Goal: Transaction & Acquisition: Purchase product/service

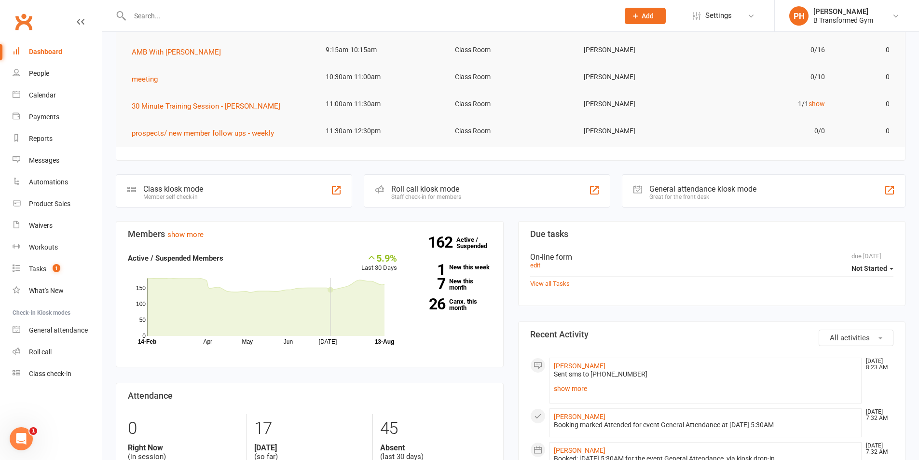
scroll to position [97, 0]
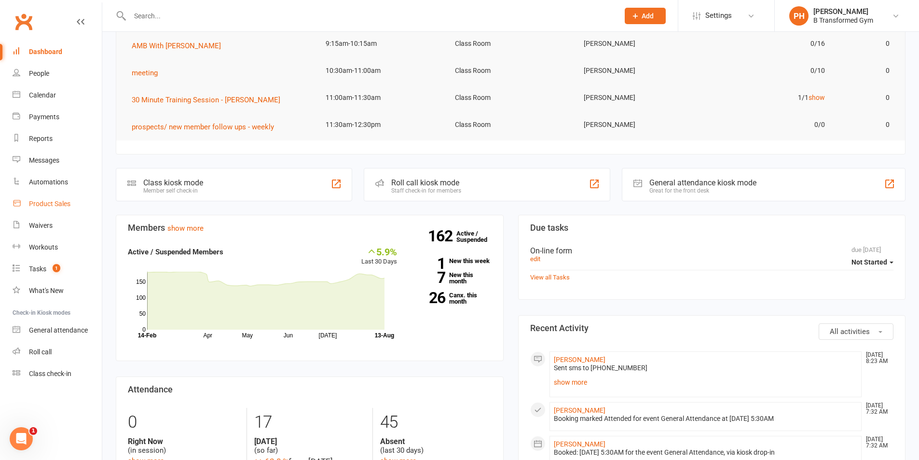
click at [62, 204] on div "Product Sales" at bounding box center [49, 204] width 41 height 8
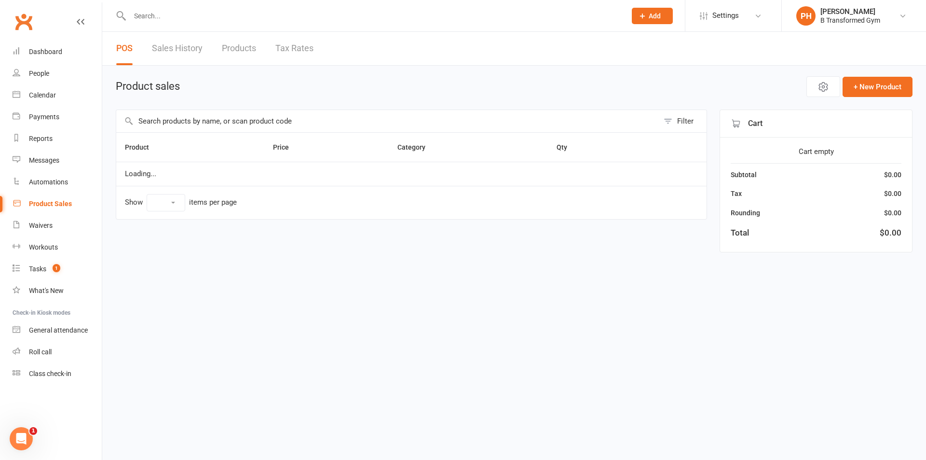
select select "10"
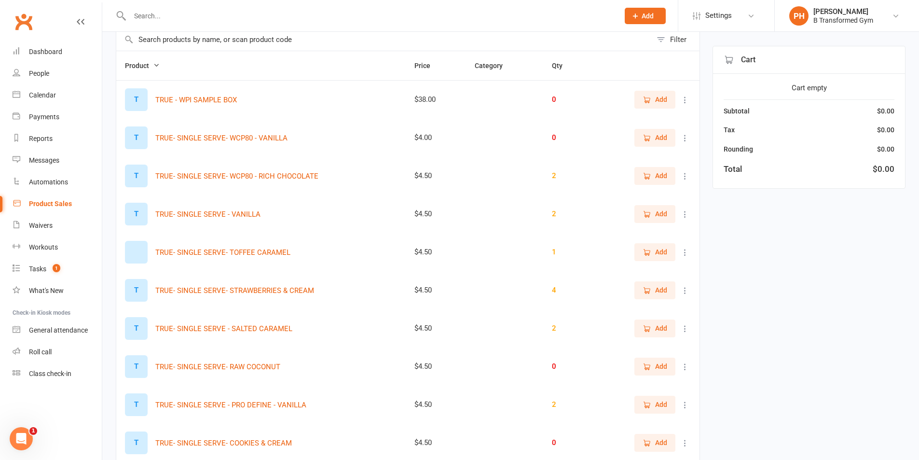
scroll to position [97, 0]
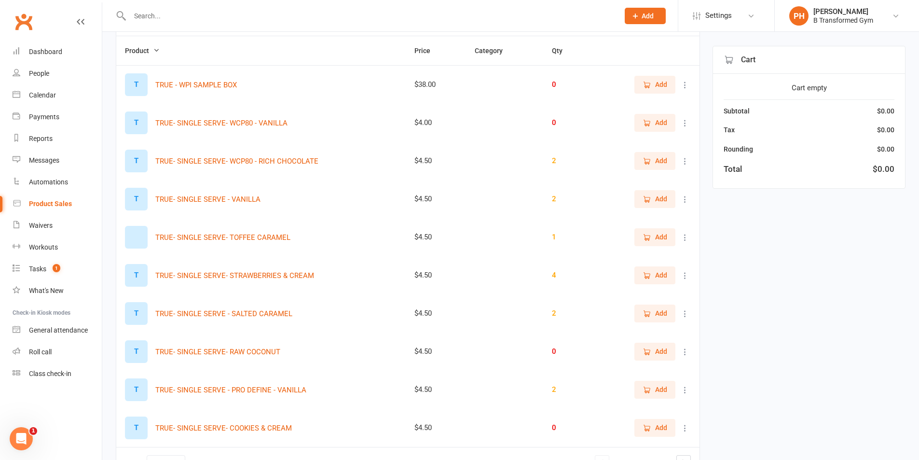
click at [656, 163] on span "Add" at bounding box center [661, 160] width 12 height 11
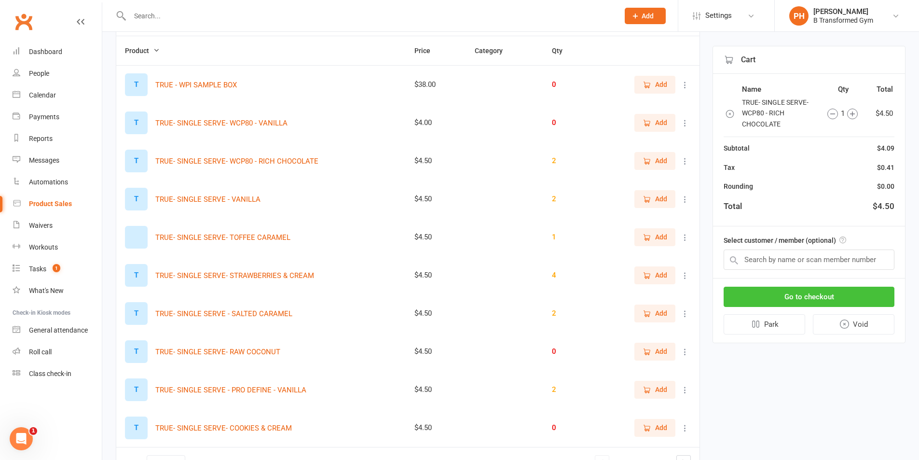
click at [810, 297] on button "Go to checkout" at bounding box center [809, 297] width 171 height 20
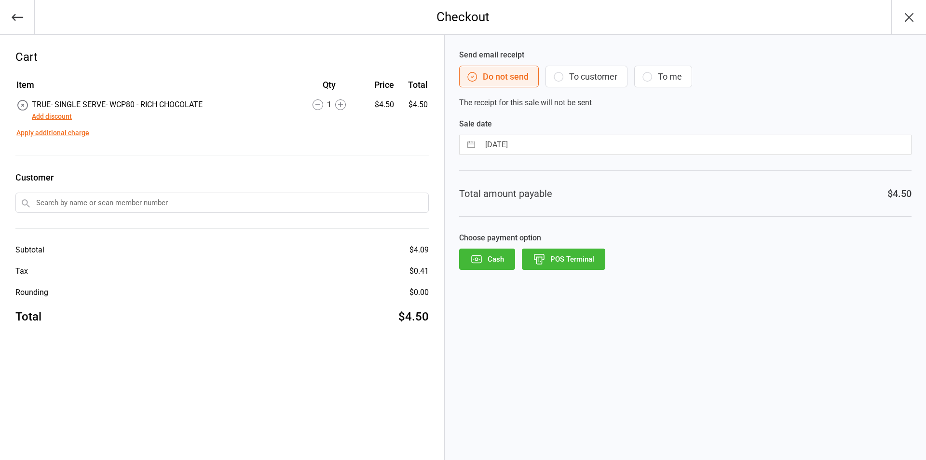
click at [566, 260] on button "POS Terminal" at bounding box center [563, 259] width 83 height 21
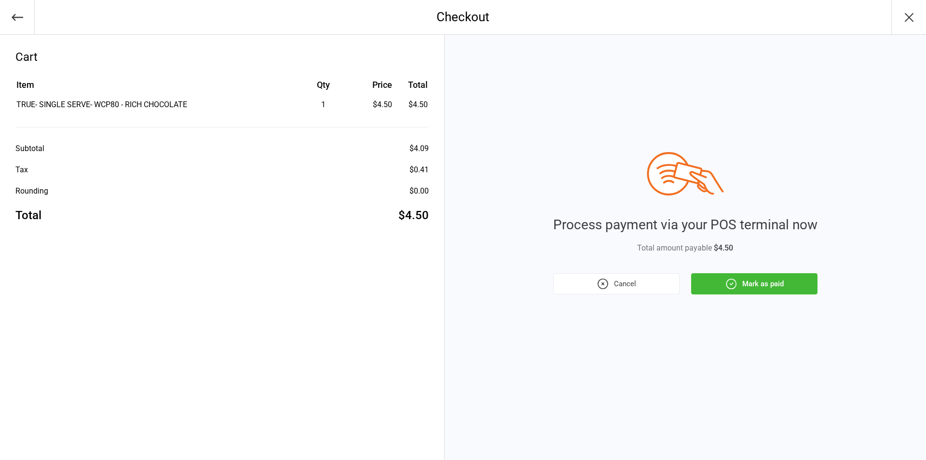
click at [781, 288] on button "Mark as paid" at bounding box center [754, 283] width 126 height 21
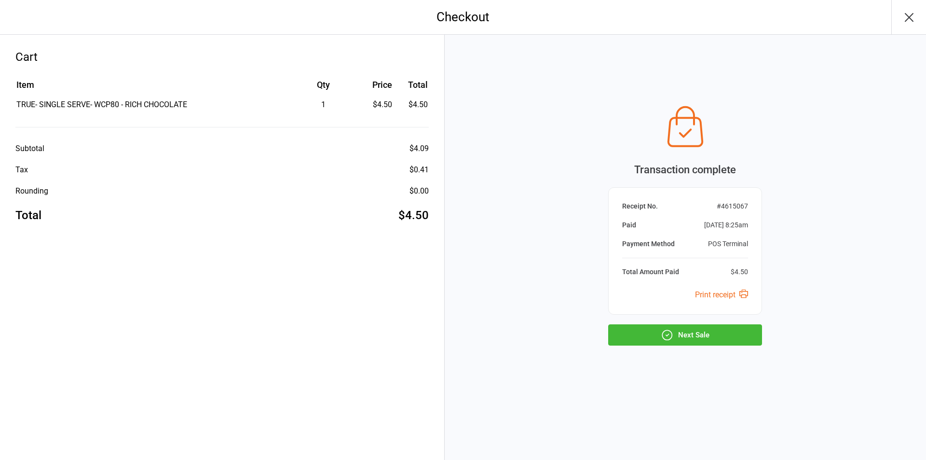
click at [696, 336] on button "Next Sale" at bounding box center [685, 334] width 154 height 21
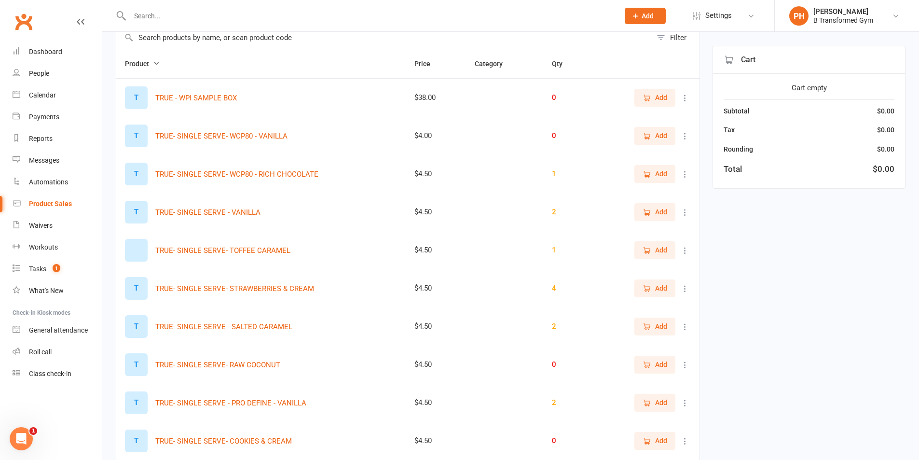
scroll to position [62, 0]
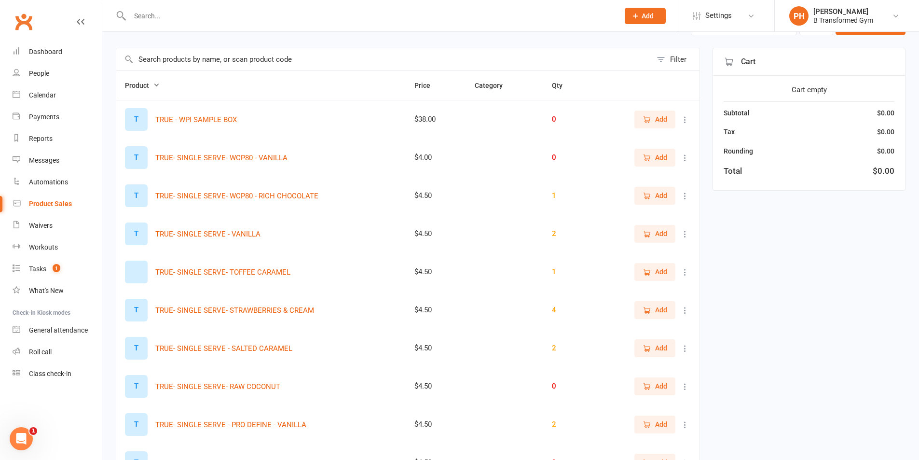
click at [140, 22] on input "text" at bounding box center [369, 16] width 485 height 14
click at [50, 90] on link "Calendar" at bounding box center [57, 95] width 89 height 22
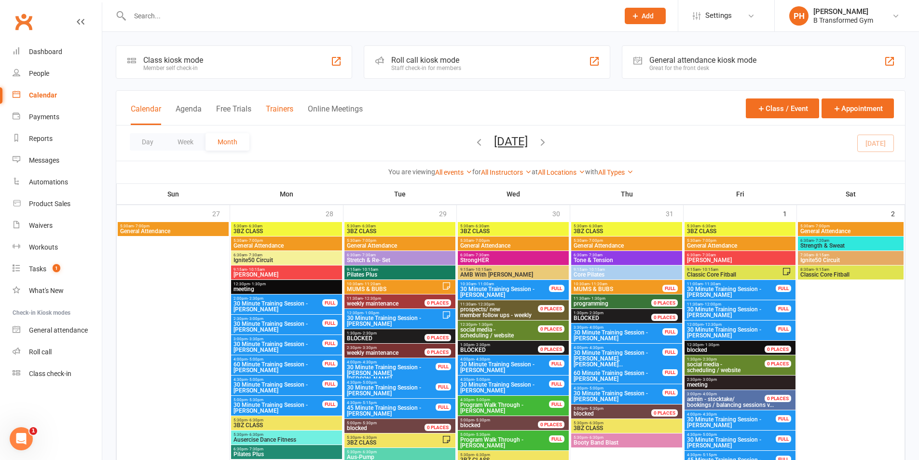
click at [291, 107] on button "Trainers" at bounding box center [280, 114] width 28 height 21
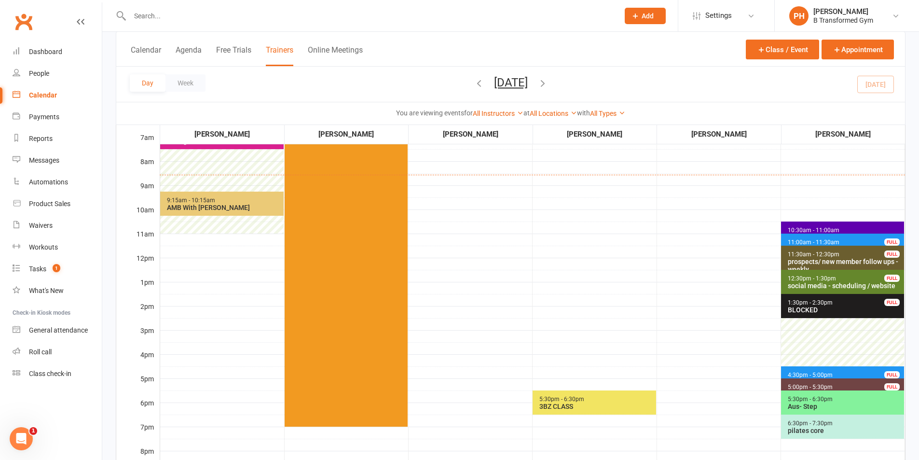
scroll to position [145, 0]
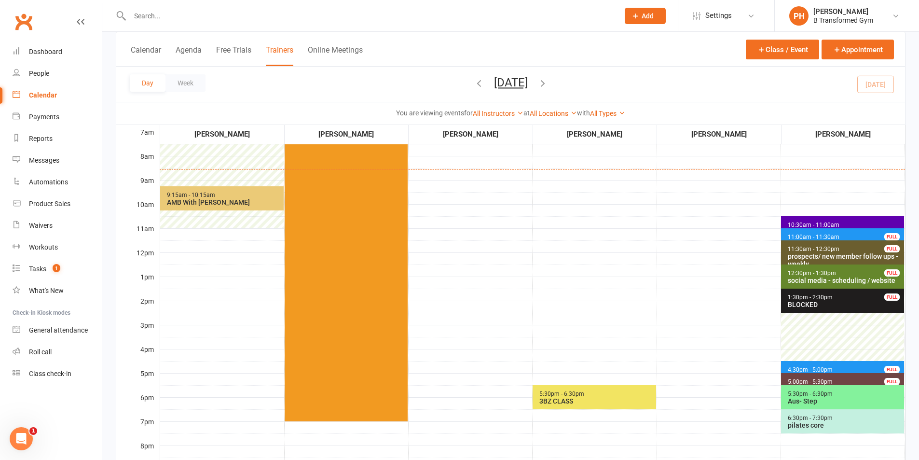
click at [857, 221] on span "10:30am - 11:00am meeting" at bounding box center [842, 223] width 123 height 14
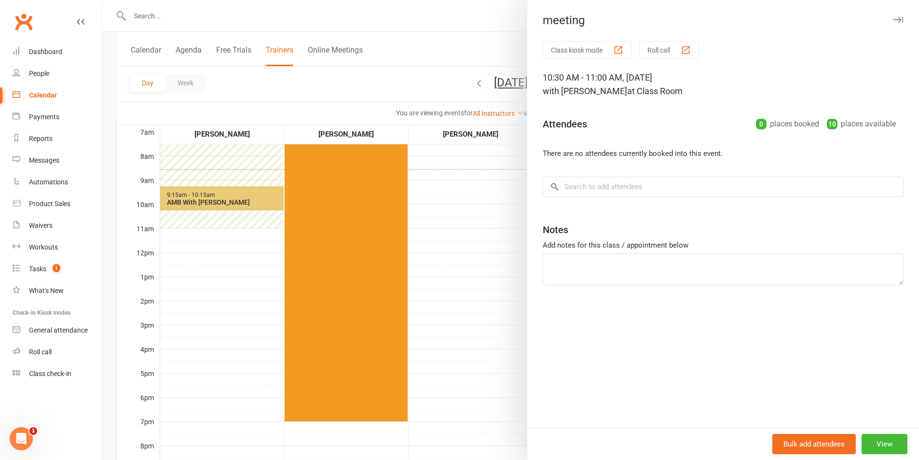
click at [451, 6] on div at bounding box center [510, 230] width 817 height 460
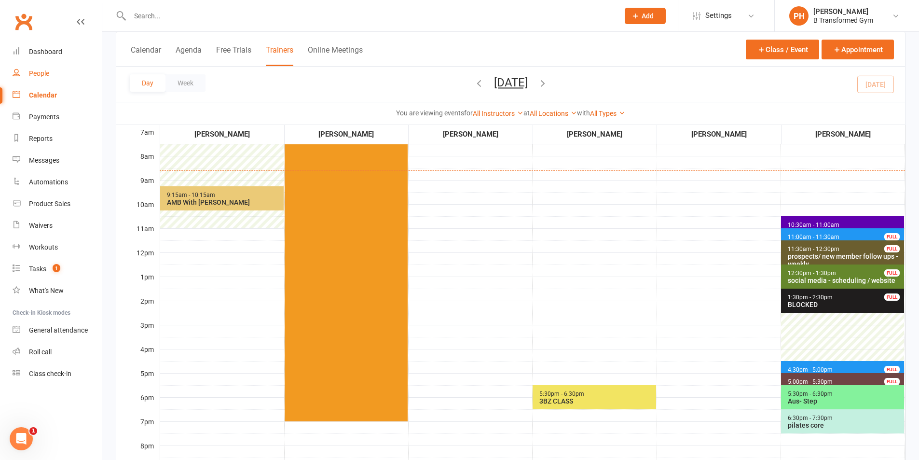
drag, startPoint x: 39, startPoint y: 74, endPoint x: 44, endPoint y: 77, distance: 6.0
click at [41, 75] on div "People" at bounding box center [39, 73] width 20 height 8
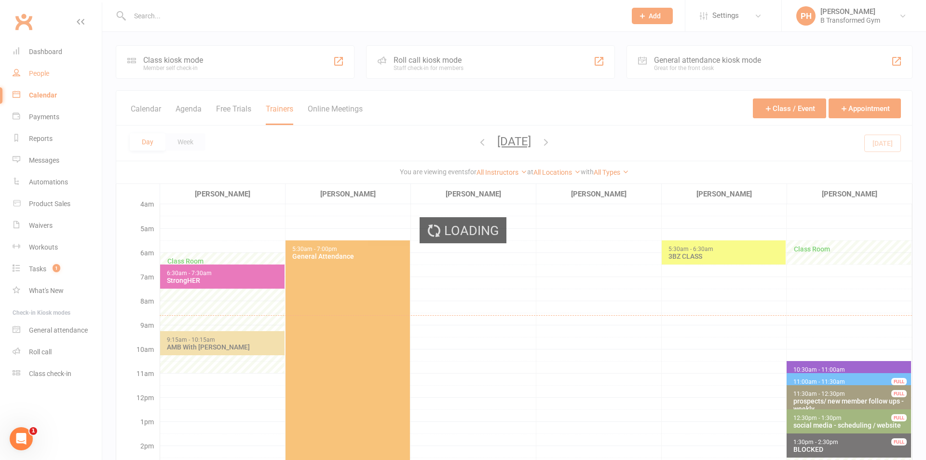
select select "50"
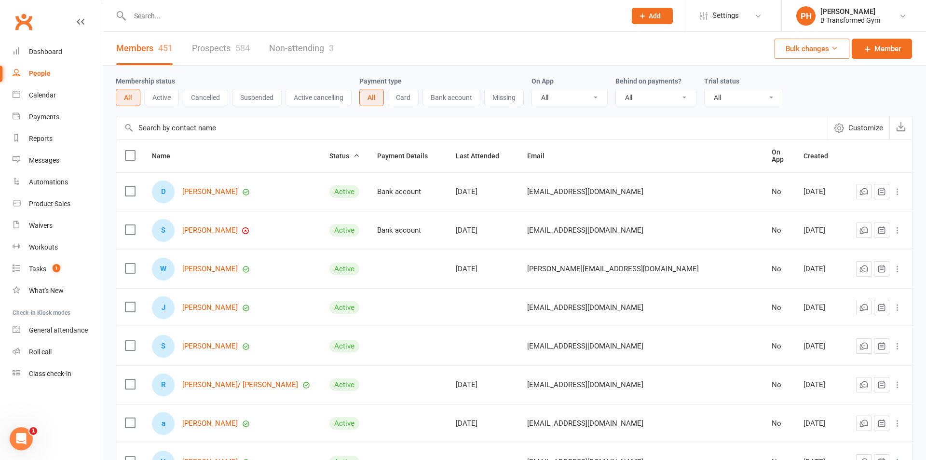
click at [167, 15] on input "text" at bounding box center [373, 16] width 493 height 14
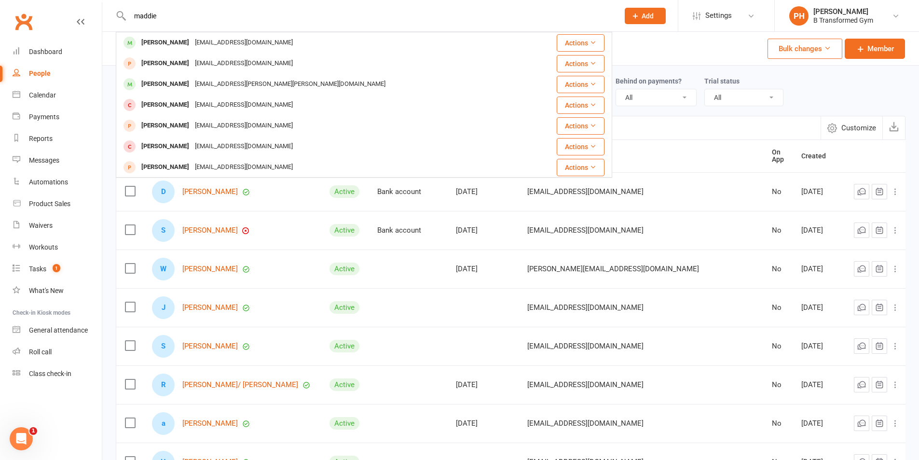
click at [161, 13] on input "maddie" at bounding box center [369, 16] width 485 height 14
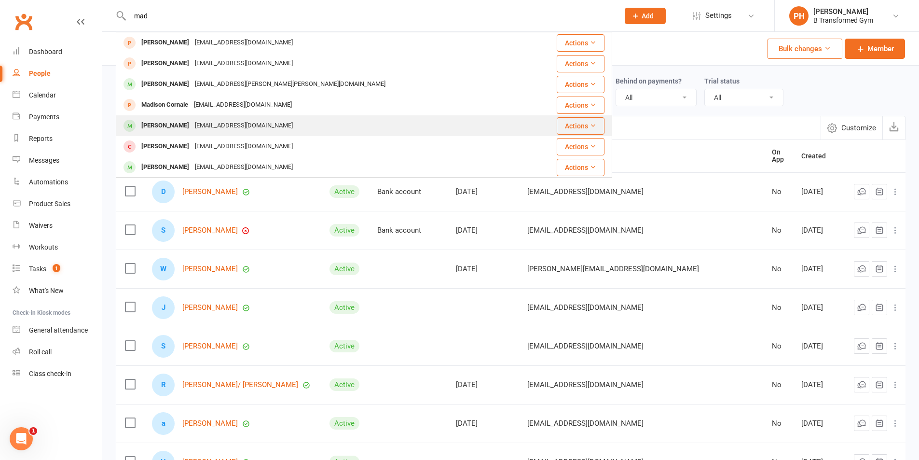
type input "mad"
click at [172, 122] on div "Madison Prickett" at bounding box center [165, 126] width 54 height 14
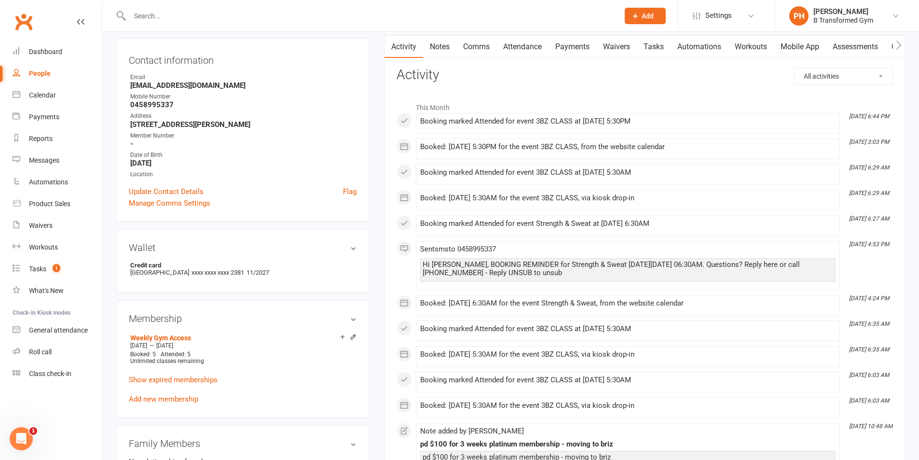
scroll to position [97, 0]
click at [210, 379] on link "Show expired memberships" at bounding box center [173, 378] width 89 height 9
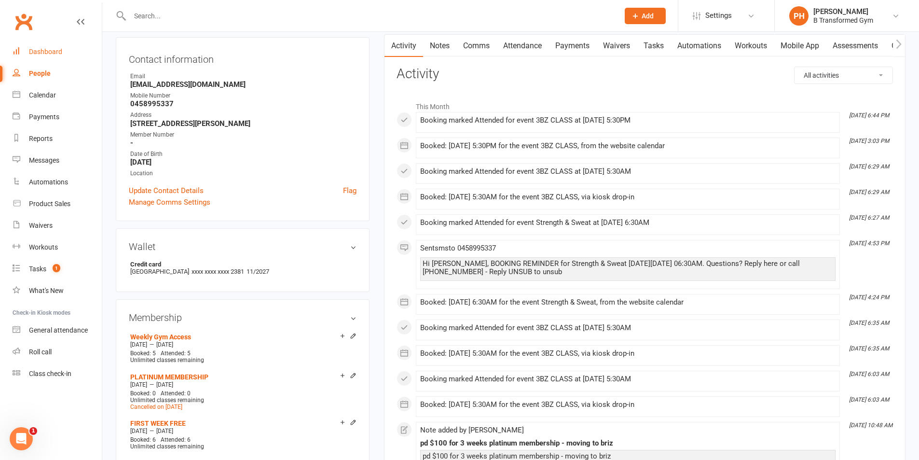
click at [57, 52] on div "Dashboard" at bounding box center [45, 52] width 33 height 8
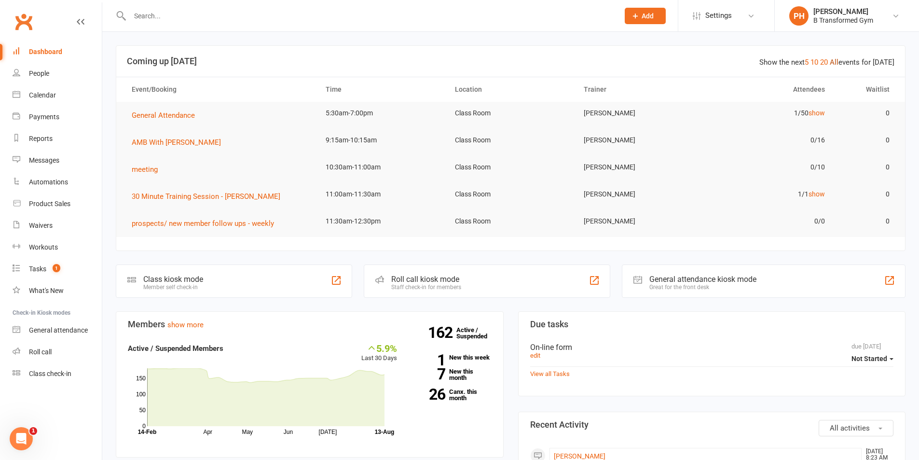
click at [837, 60] on link "All" at bounding box center [834, 62] width 9 height 9
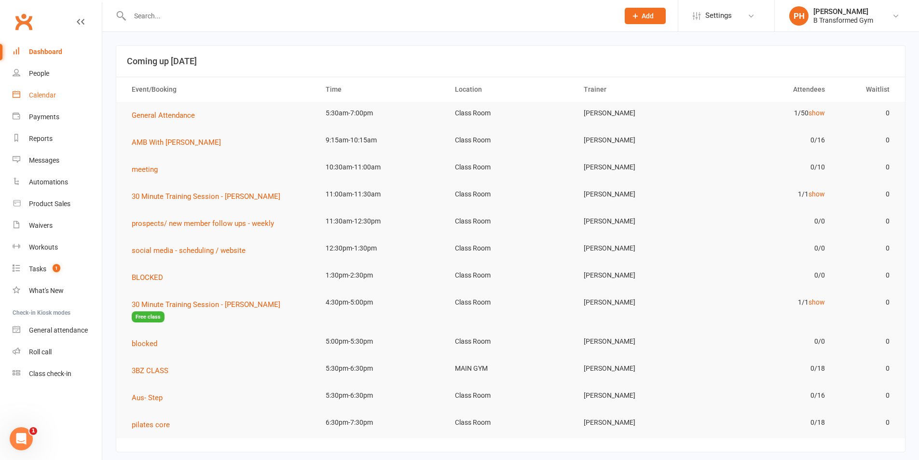
click at [39, 91] on link "Calendar" at bounding box center [57, 95] width 89 height 22
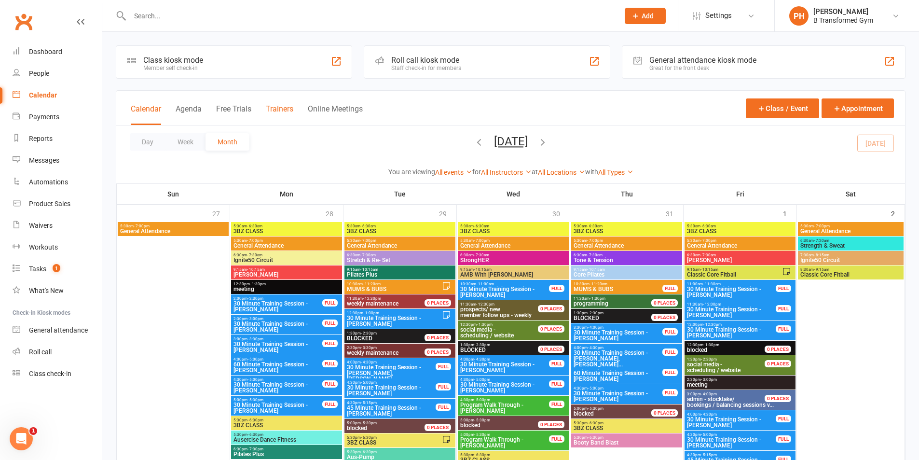
click at [283, 108] on button "Trainers" at bounding box center [280, 114] width 28 height 21
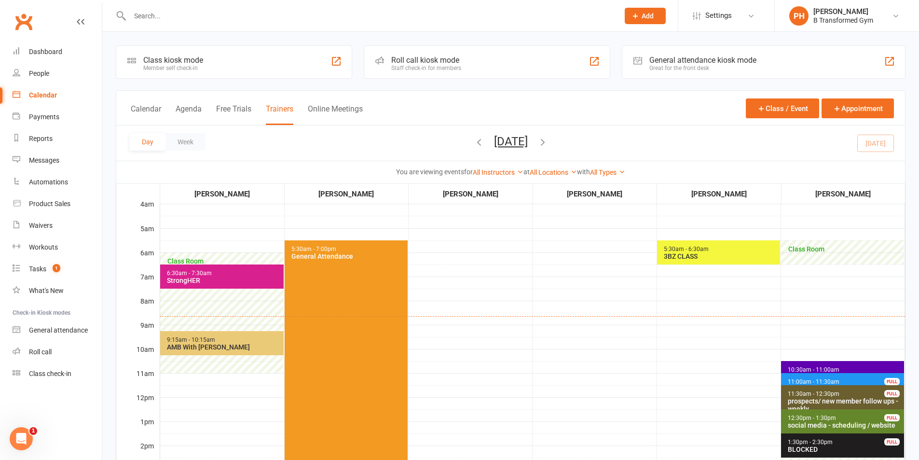
click at [725, 262] on span "5:30am - 6:30am 3BZ CLASS" at bounding box center [718, 252] width 123 height 24
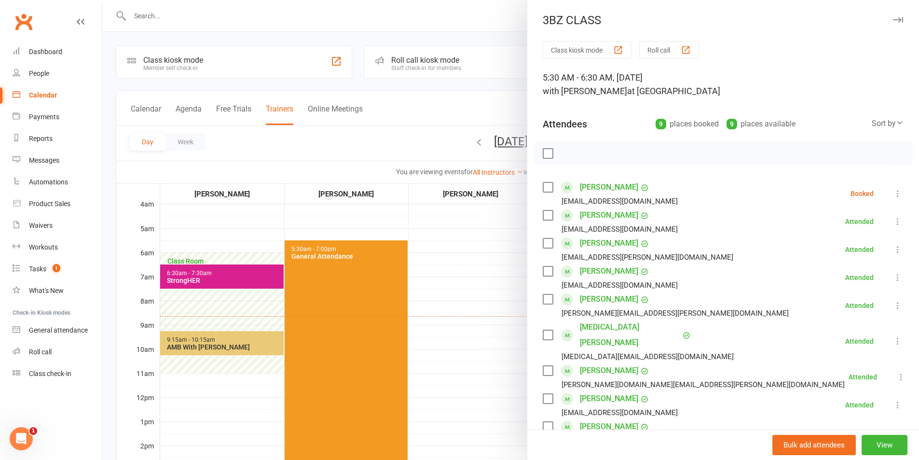
click at [343, 20] on div at bounding box center [510, 230] width 817 height 460
